Goal: Check status: Check status

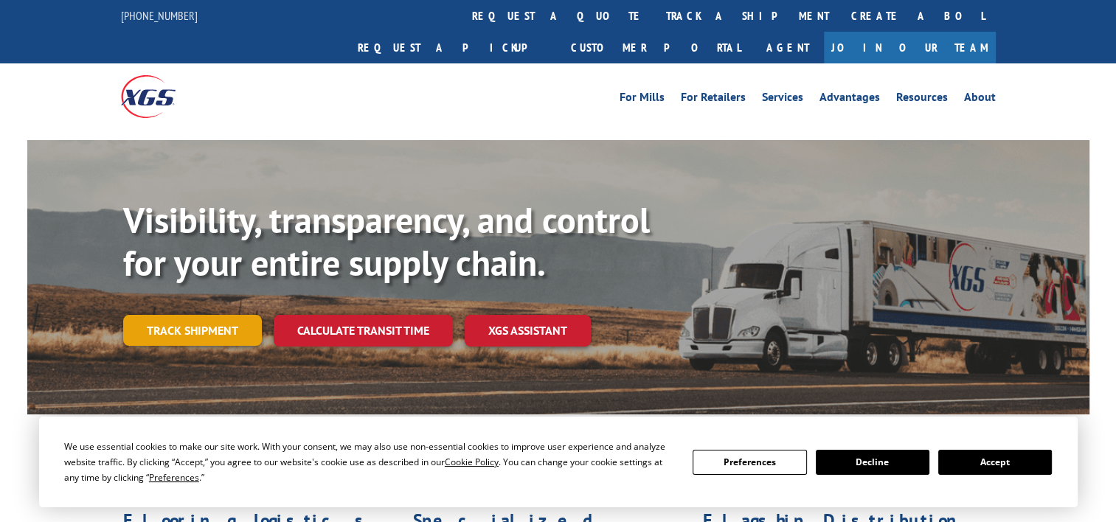
click at [203, 315] on link "Track shipment" at bounding box center [192, 330] width 139 height 31
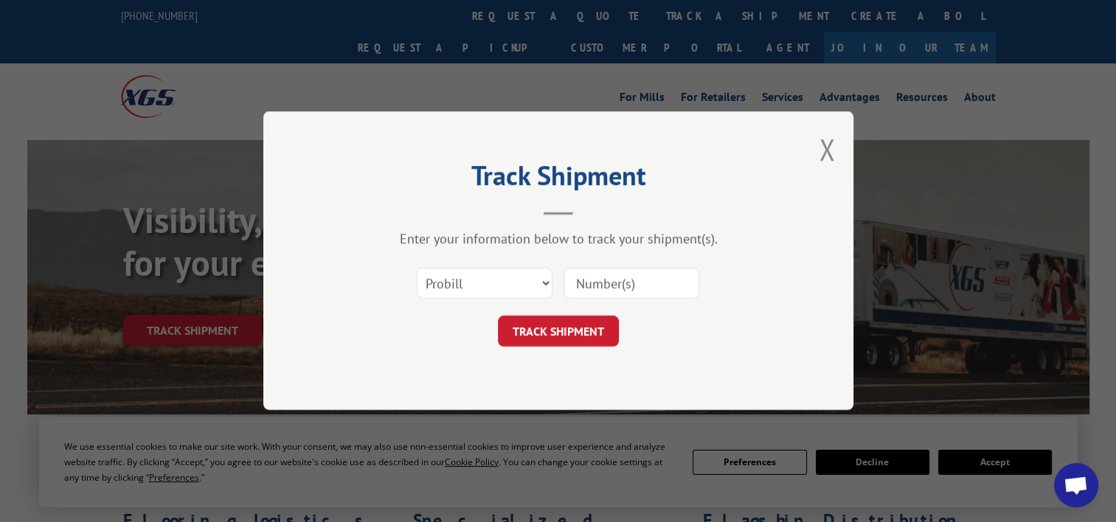
click at [622, 280] on input at bounding box center [631, 283] width 136 height 31
click at [503, 275] on select "Select category... Probill BOL PO" at bounding box center [485, 283] width 136 height 31
select select "bol"
click at [417, 268] on select "Select category... Probill BOL PO" at bounding box center [485, 283] width 136 height 31
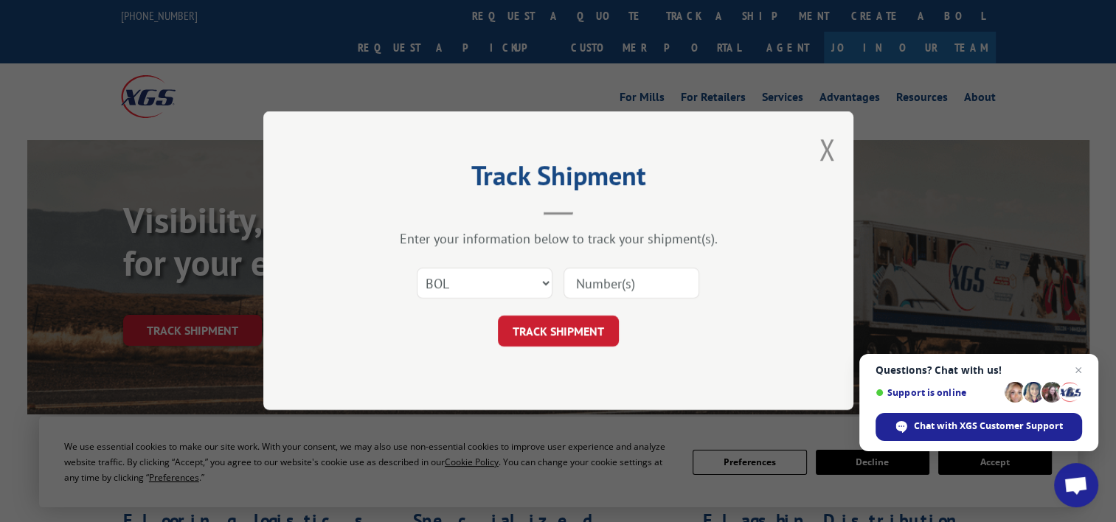
click at [571, 288] on input at bounding box center [631, 283] width 136 height 31
paste input "3370295"
type input "3370295"
click at [580, 319] on button "TRACK SHIPMENT" at bounding box center [558, 331] width 121 height 31
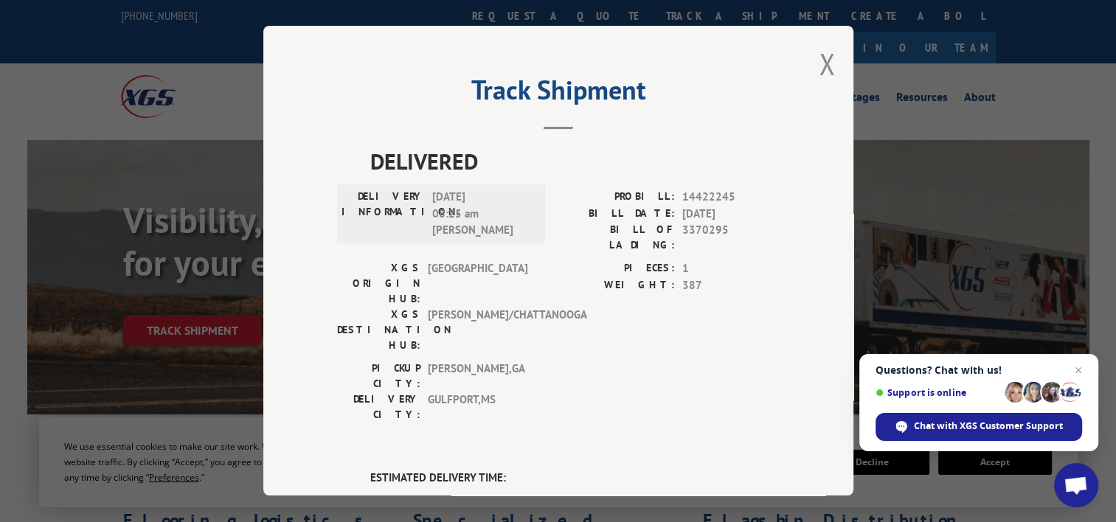
click at [730, 194] on span "14422245" at bounding box center [730, 197] width 97 height 17
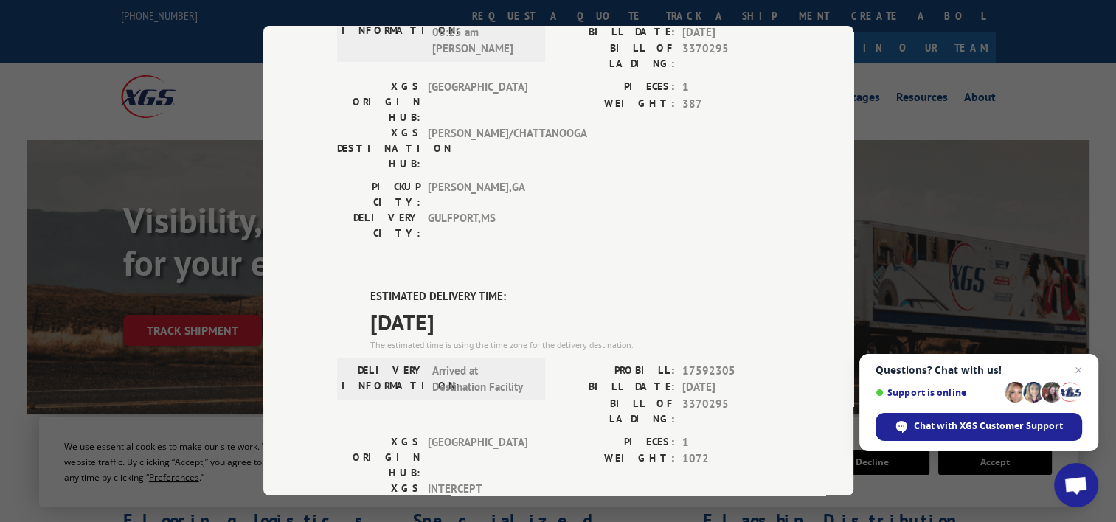
scroll to position [193, 0]
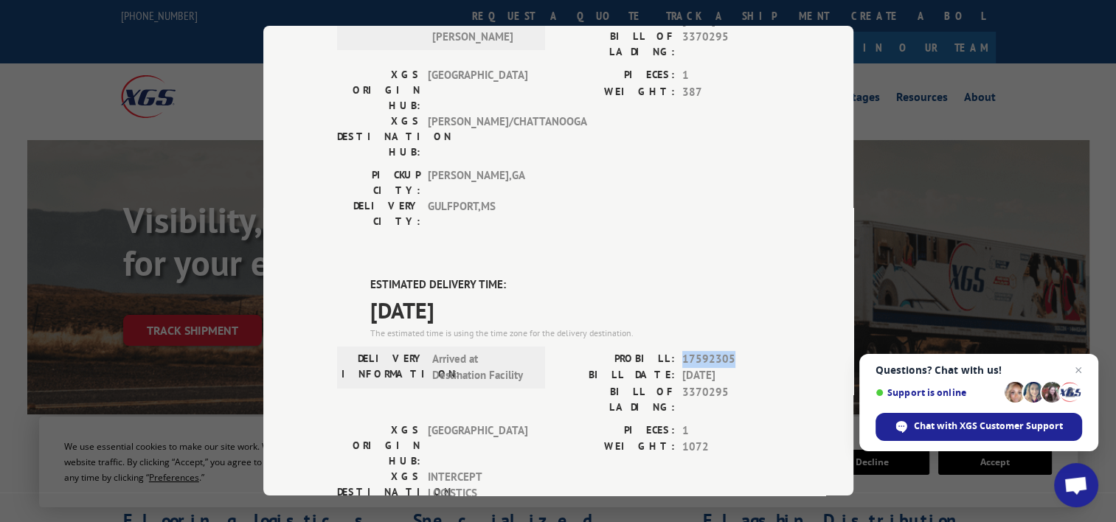
drag, startPoint x: 723, startPoint y: 271, endPoint x: 674, endPoint y: 274, distance: 48.8
click at [674, 351] on div "PROBILL: 17592305" at bounding box center [668, 359] width 221 height 17
copy span "17592305"
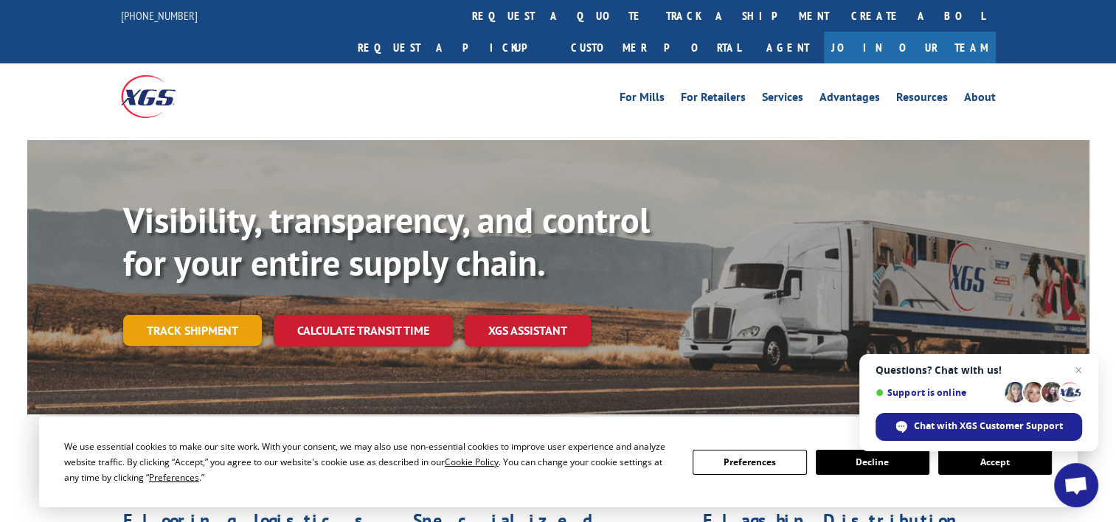
click at [224, 315] on link "Track shipment" at bounding box center [192, 330] width 139 height 31
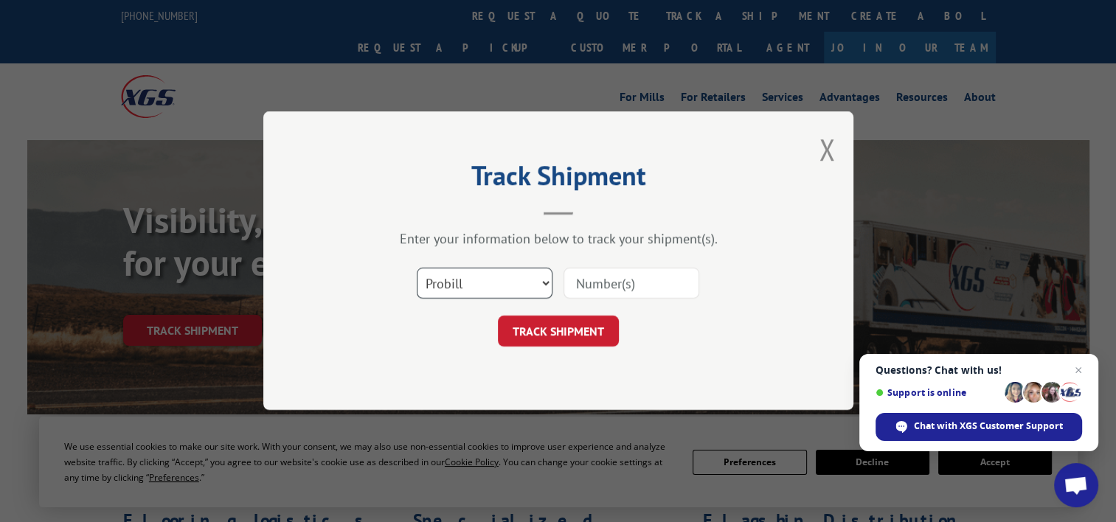
click at [537, 289] on select "Select category... Probill BOL PO" at bounding box center [485, 283] width 136 height 31
select select "bol"
click at [417, 268] on select "Select category... Probill BOL PO" at bounding box center [485, 283] width 136 height 31
click at [626, 281] on input at bounding box center [631, 283] width 136 height 31
paste input "369007"
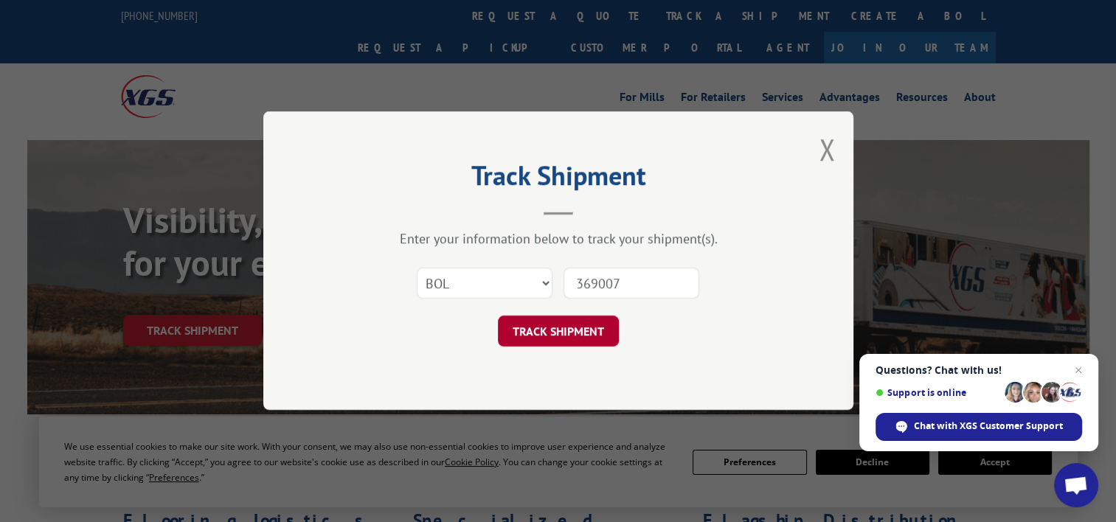
type input "369007"
click at [583, 321] on button "TRACK SHIPMENT" at bounding box center [558, 331] width 121 height 31
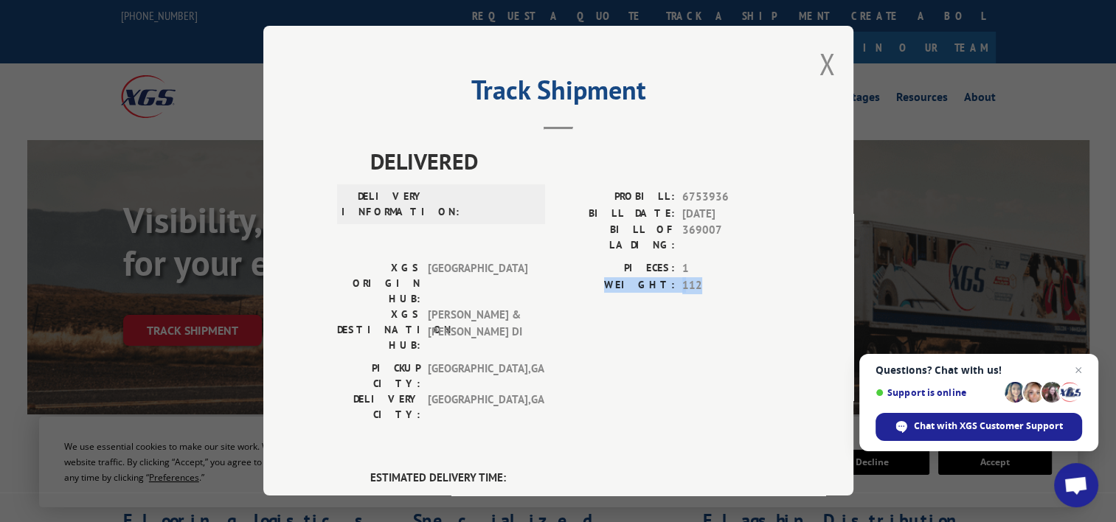
drag, startPoint x: 844, startPoint y: 248, endPoint x: 838, endPoint y: 278, distance: 31.0
click at [838, 278] on div "Track Shipment DELIVERED DELIVERY INFORMATION: PROBILL: 6753936 BILL DATE: 09/1…" at bounding box center [558, 261] width 590 height 470
drag, startPoint x: 838, startPoint y: 278, endPoint x: 845, endPoint y: 329, distance: 51.4
click at [845, 329] on div "Track Shipment DELIVERED DELIVERY INFORMATION: PROBILL: 6753936 BILL DATE: 09/1…" at bounding box center [558, 261] width 590 height 470
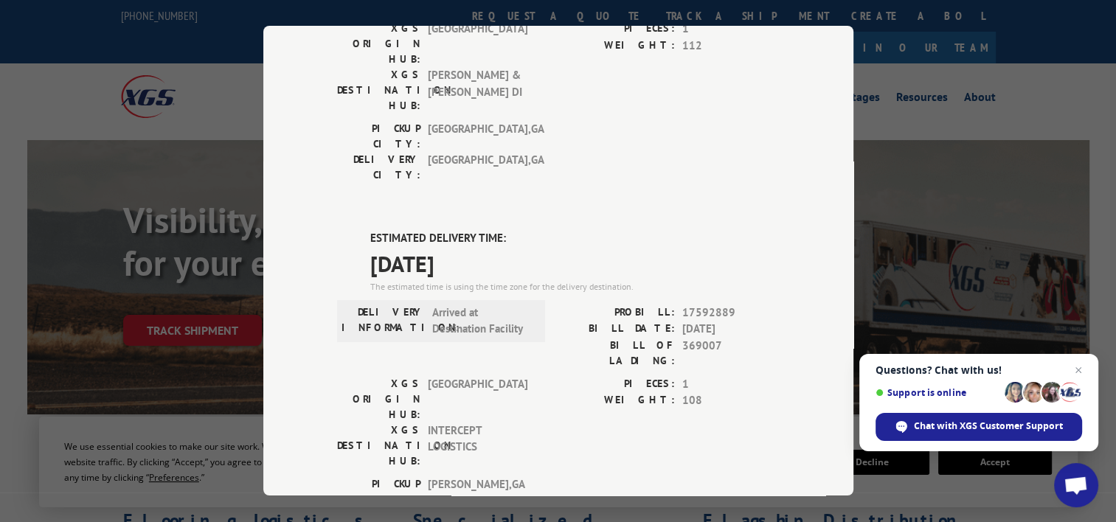
scroll to position [231, 0]
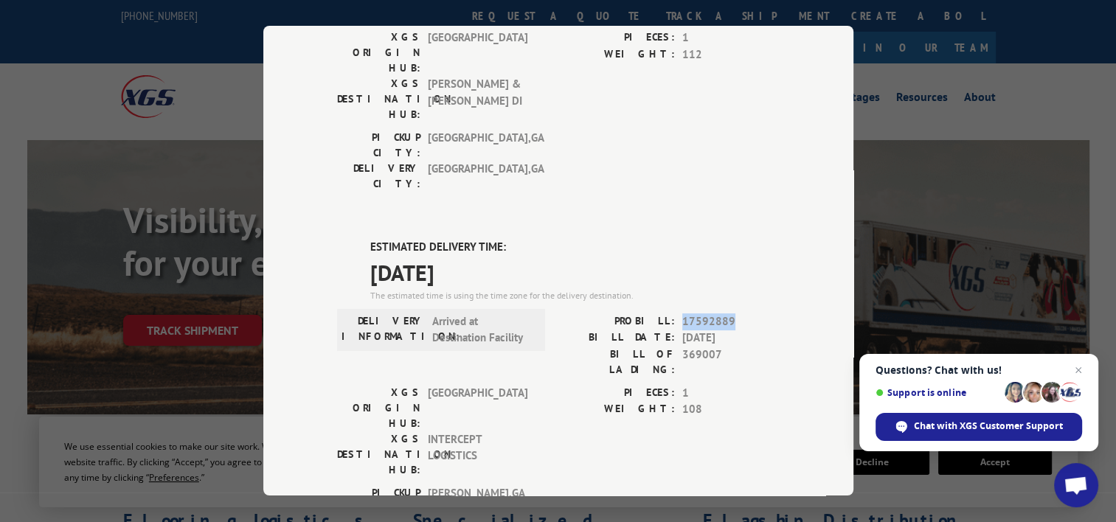
drag, startPoint x: 731, startPoint y: 229, endPoint x: 670, endPoint y: 230, distance: 61.2
click at [670, 313] on div "PROBILL: 17592889" at bounding box center [668, 321] width 221 height 17
copy div "17592889"
